Goal: Task Accomplishment & Management: Use online tool/utility

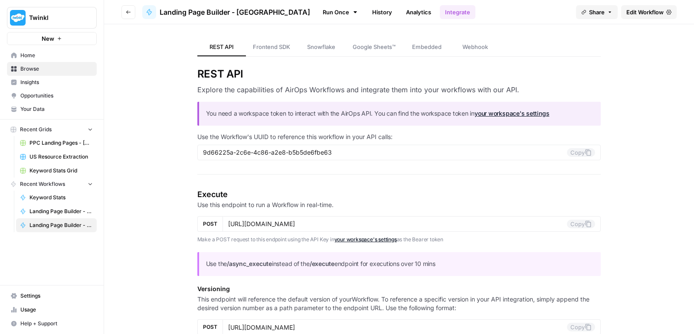
click at [42, 107] on span "Your Data" at bounding box center [56, 109] width 72 height 8
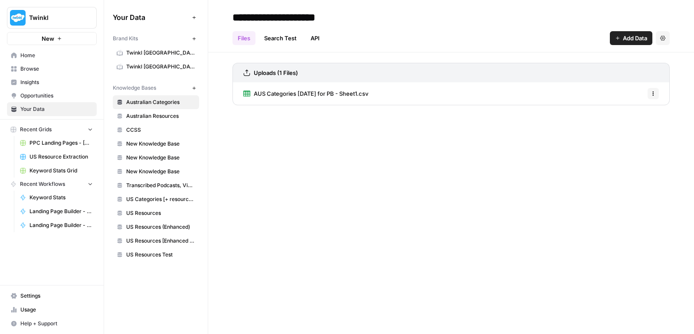
click at [175, 116] on span "Australian Resources" at bounding box center [160, 116] width 69 height 8
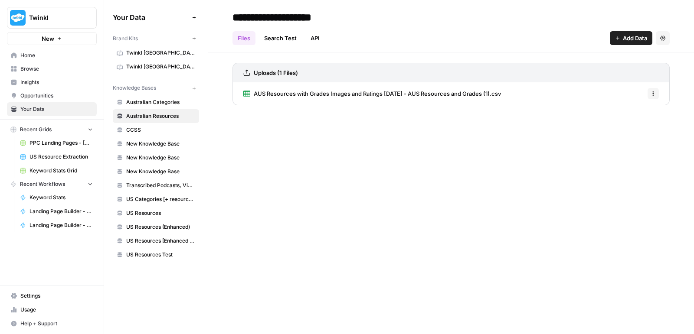
click at [147, 102] on span "Australian Categories" at bounding box center [160, 102] width 69 height 8
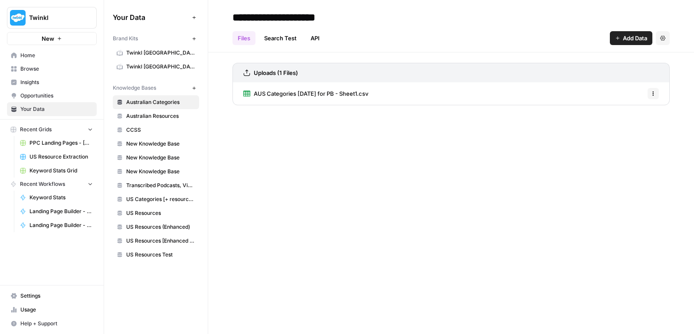
click at [61, 145] on span "PPC Landing Pages - [GEOGRAPHIC_DATA]" at bounding box center [60, 143] width 63 height 8
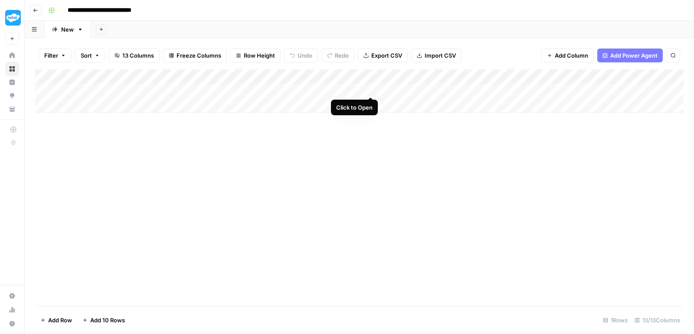
click at [372, 88] on div "Add Column" at bounding box center [359, 90] width 648 height 43
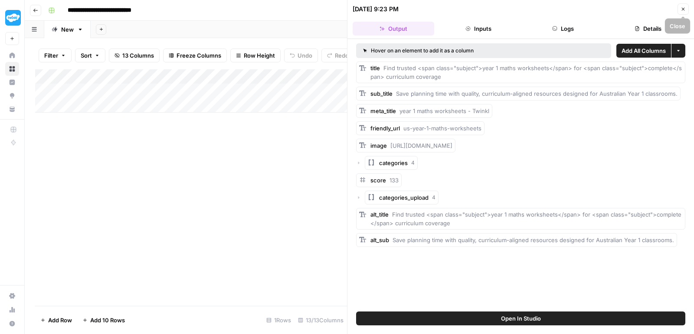
click at [682, 8] on icon "button" at bounding box center [683, 9] width 5 height 5
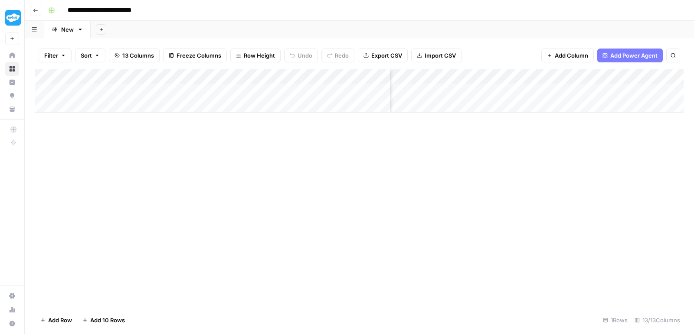
scroll to position [0, 298]
click at [385, 75] on div "Add Column" at bounding box center [359, 90] width 648 height 43
click at [320, 152] on div "Add Column" at bounding box center [359, 187] width 648 height 237
click at [382, 87] on div "Add Column" at bounding box center [359, 90] width 648 height 43
